Goal: Task Accomplishment & Management: Use online tool/utility

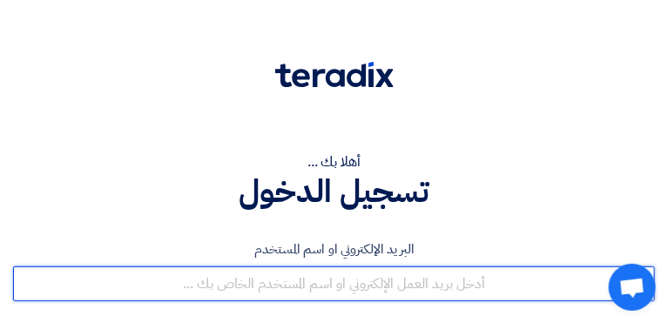
type input "[EMAIL_ADDRESS][DOMAIN_NAME]"
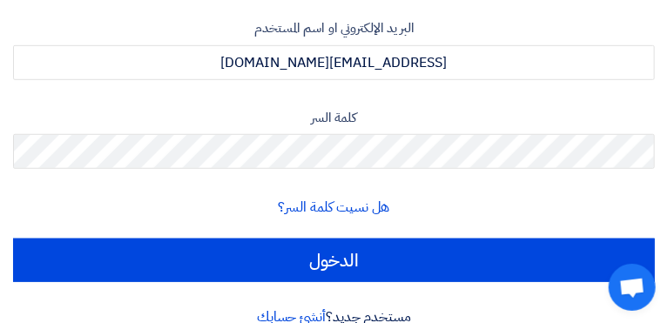
scroll to position [239, 0]
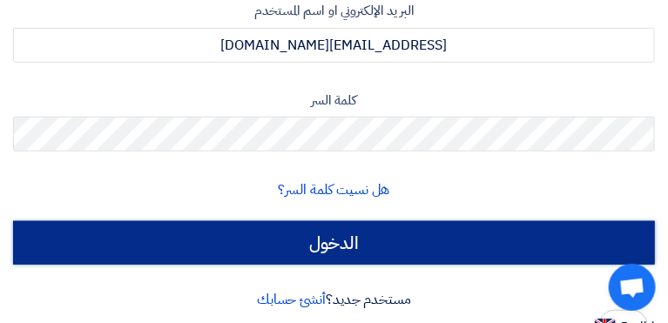
click at [525, 245] on input "الدخول" at bounding box center [334, 243] width 642 height 44
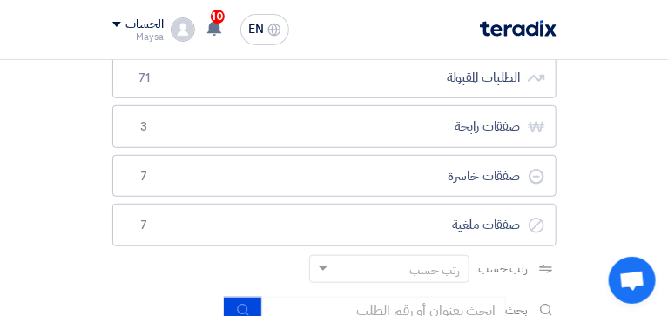
scroll to position [204, 0]
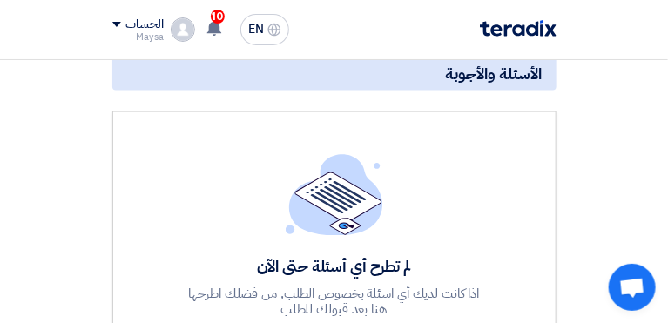
scroll to position [556, 0]
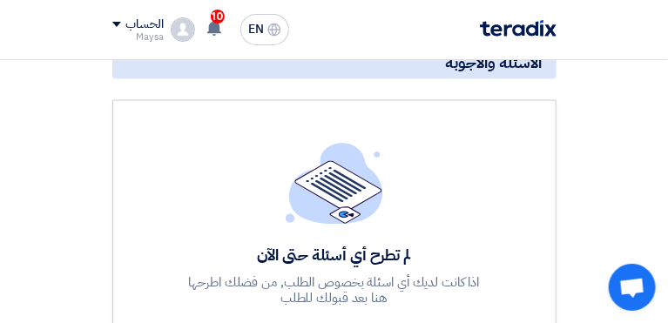
scroll to position [586, 0]
